Goal: Find specific page/section: Find specific page/section

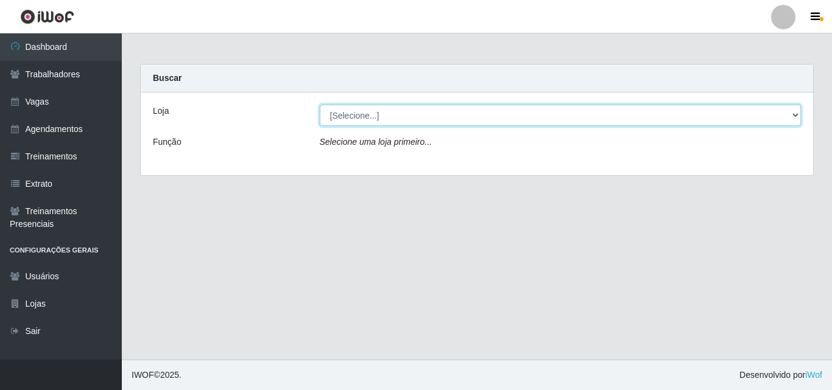
click at [793, 116] on select "[Selecione...] Castelinho Supermercado" at bounding box center [561, 115] width 482 height 21
select select "377"
click at [320, 105] on select "[Selecione...] Castelinho Supermercado" at bounding box center [561, 115] width 482 height 21
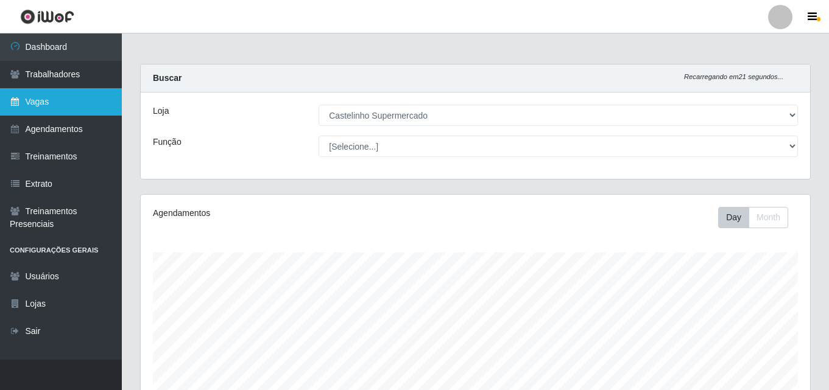
click at [34, 103] on link "Vagas" at bounding box center [61, 101] width 122 height 27
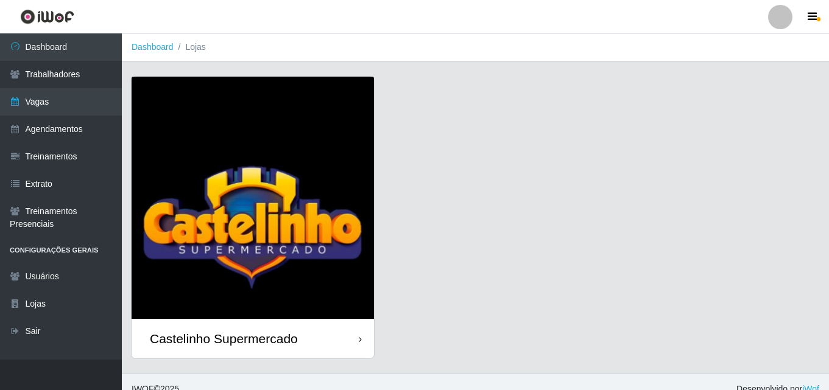
click at [203, 339] on div "Castelinho Supermercado" at bounding box center [224, 338] width 148 height 15
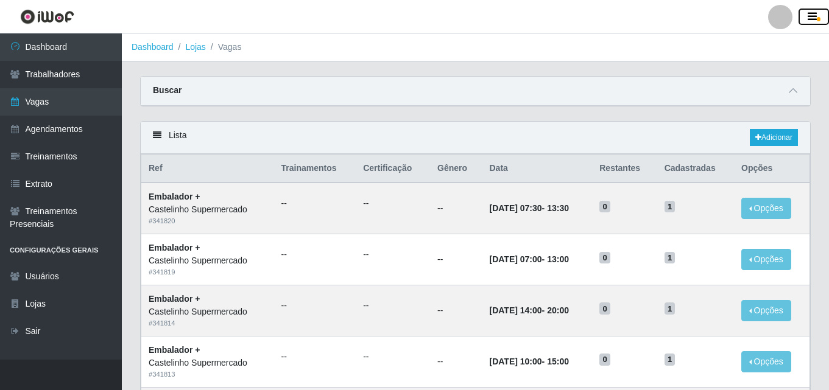
click at [812, 17] on icon "button" at bounding box center [811, 17] width 9 height 11
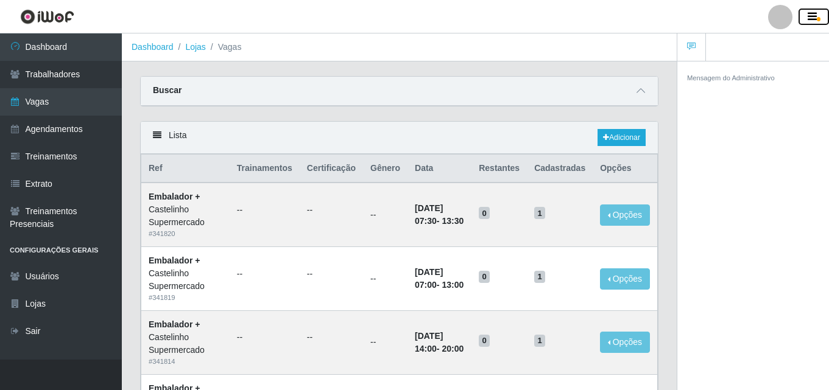
click at [812, 17] on icon "button" at bounding box center [811, 17] width 9 height 11
